Goal: Find specific page/section: Find specific page/section

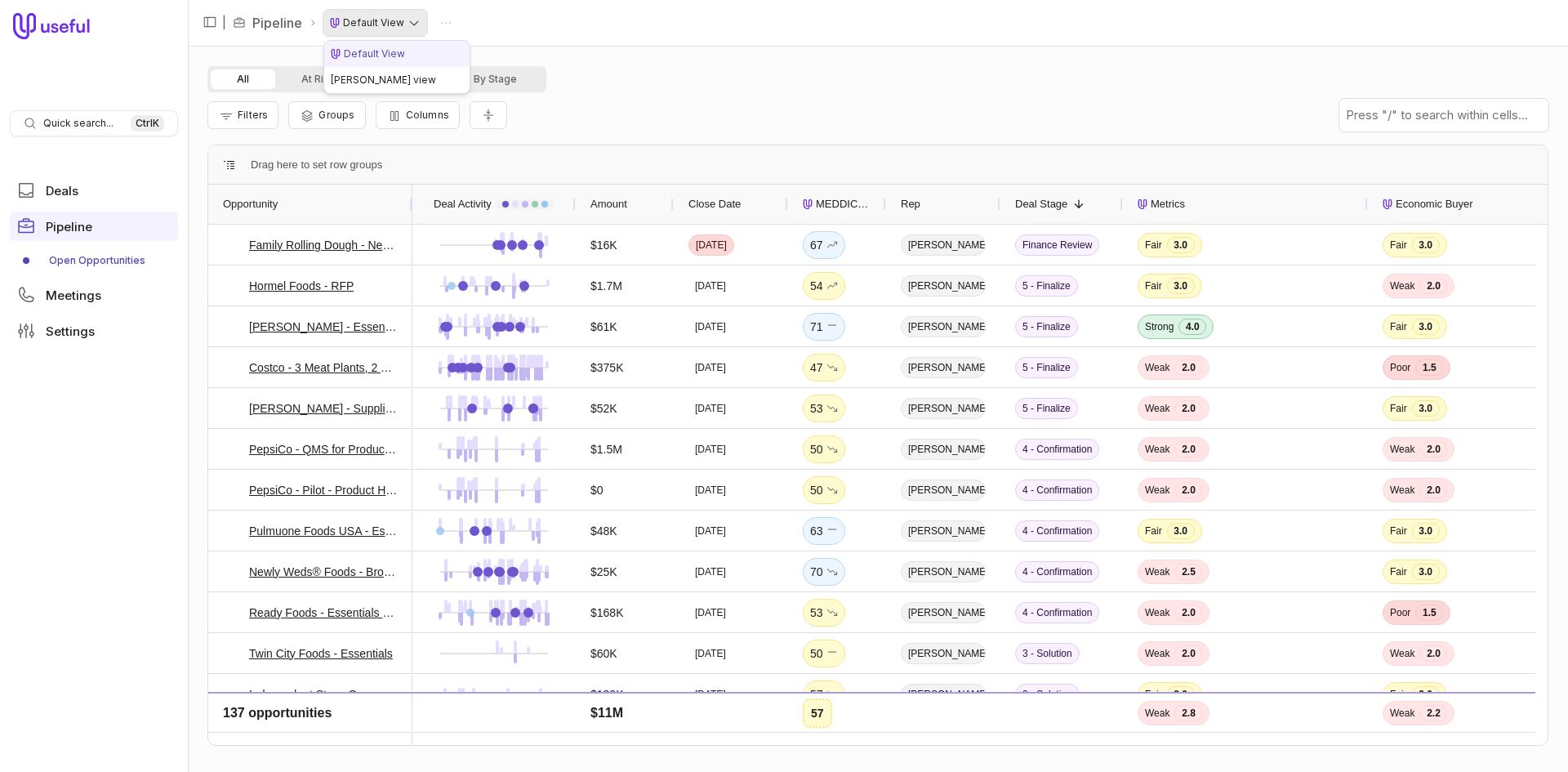
click at [396, 19] on html "Quick search... Ctrl K Deals Pipeline Open Opportunities Meetings Settings | Pi…" at bounding box center [784, 386] width 1568 height 772
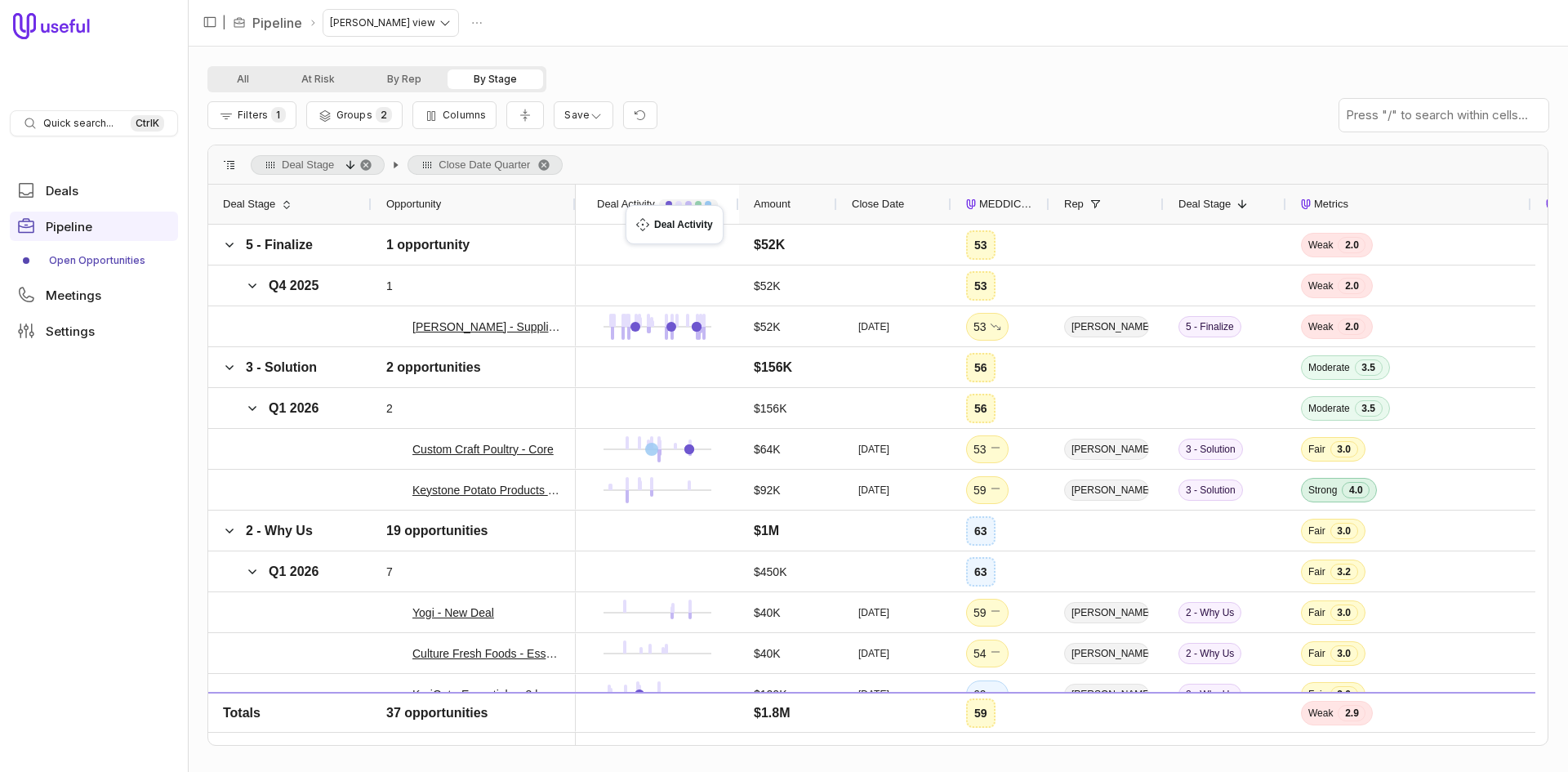
drag, startPoint x: 577, startPoint y: 203, endPoint x: 597, endPoint y: 210, distance: 21.2
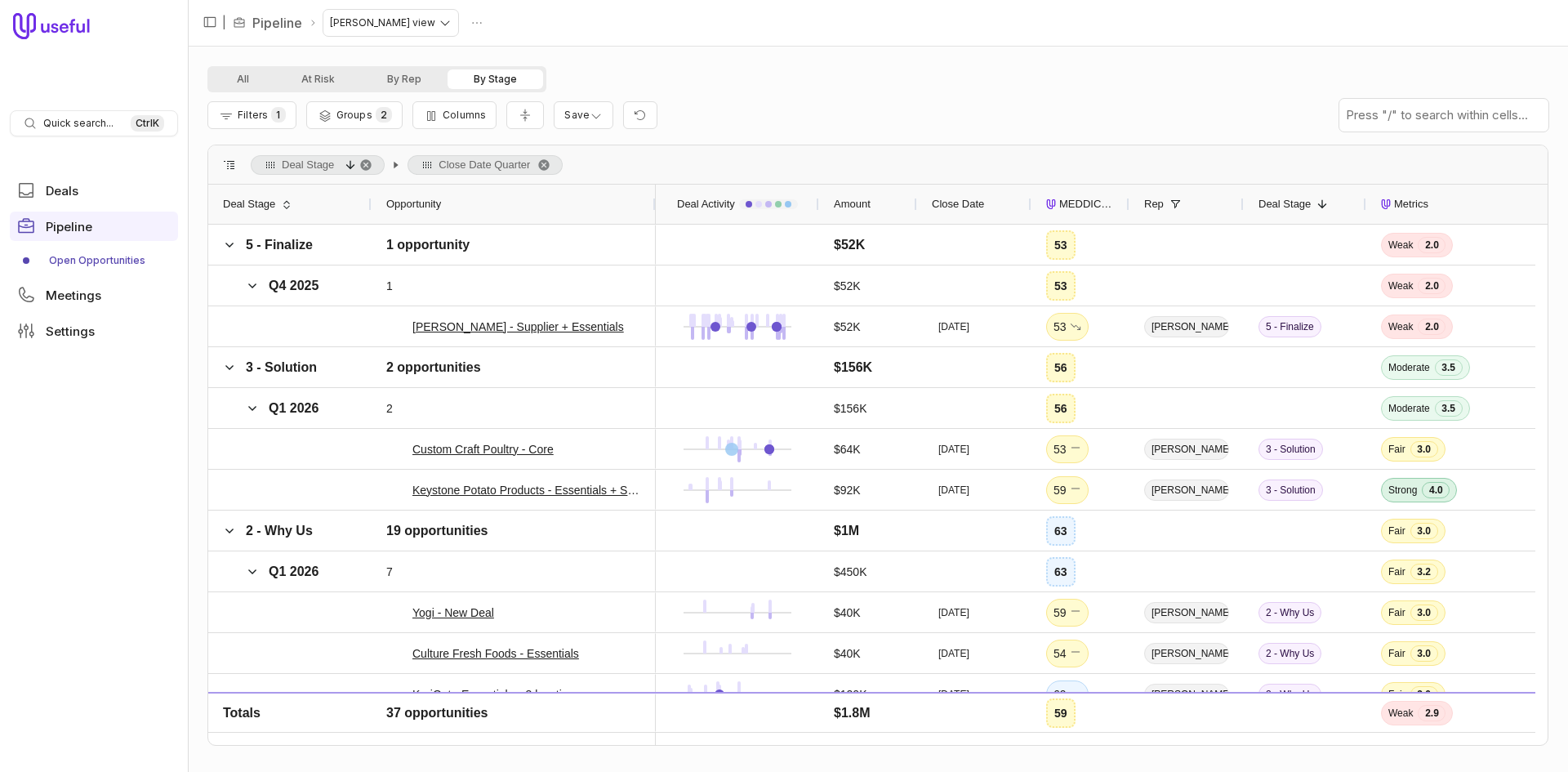
drag, startPoint x: 574, startPoint y: 205, endPoint x: 654, endPoint y: 208, distance: 80.1
click at [654, 208] on div at bounding box center [655, 203] width 7 height 39
click at [1069, 202] on span "MEDDICC Score" at bounding box center [1088, 204] width 56 height 20
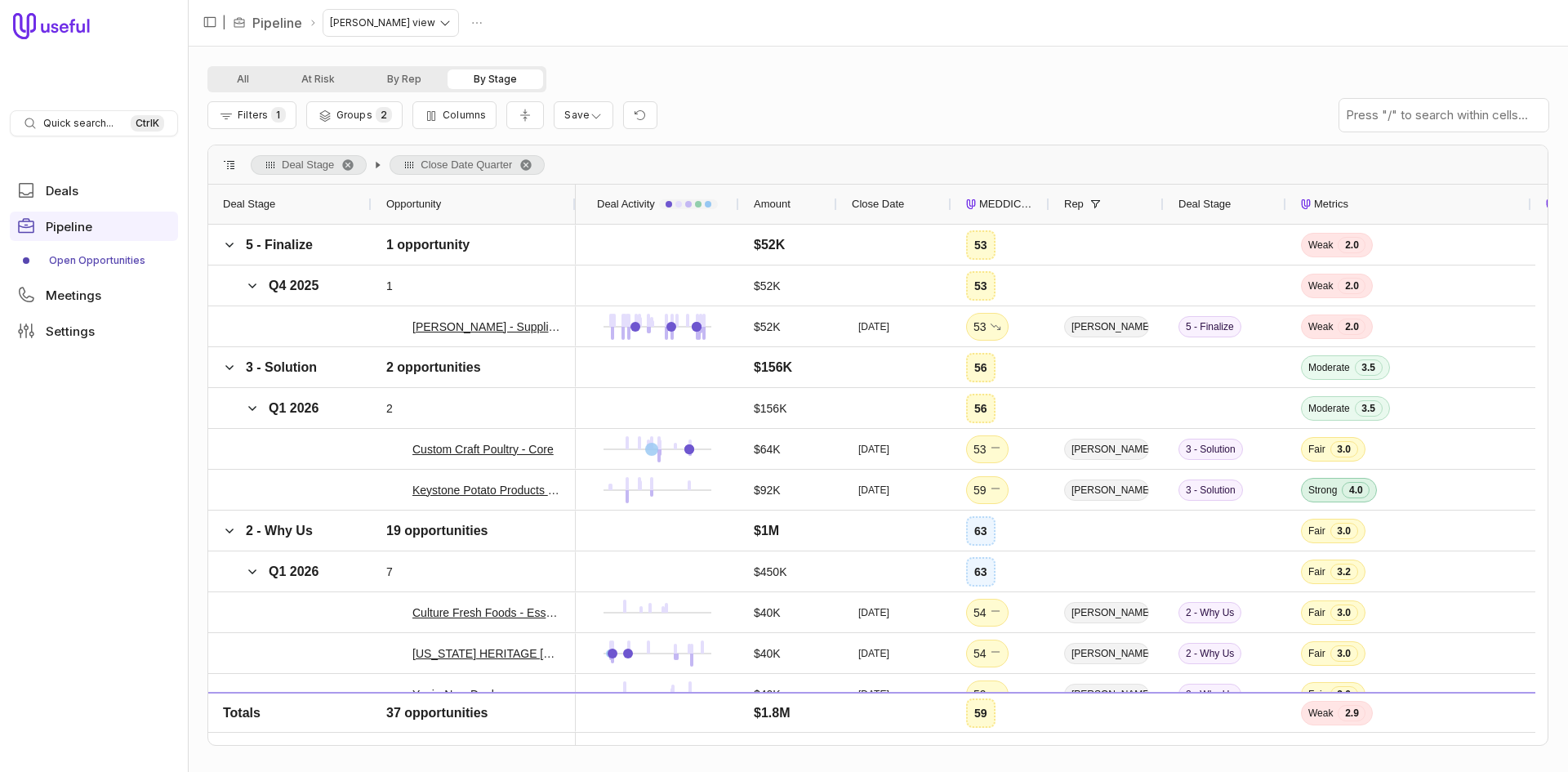
drag, startPoint x: 772, startPoint y: 70, endPoint x: 763, endPoint y: 69, distance: 9.1
click at [772, 70] on div "All At Risk By Rep By Stage" at bounding box center [878, 79] width 1342 height 26
